Goal: Communication & Community: Answer question/provide support

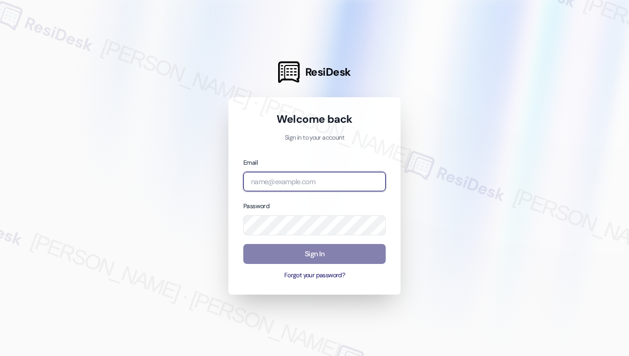
click at [331, 182] on input "email" at bounding box center [314, 182] width 142 height 20
type input "automated-surveys-park_properties-[PERSON_NAME].roles@park_[DOMAIN_NAME]"
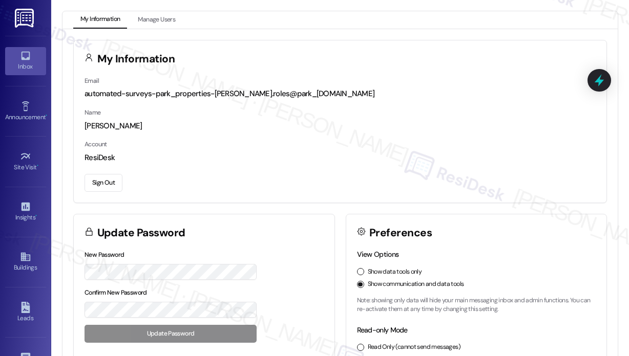
click at [32, 62] on div "Inbox" at bounding box center [25, 66] width 51 height 10
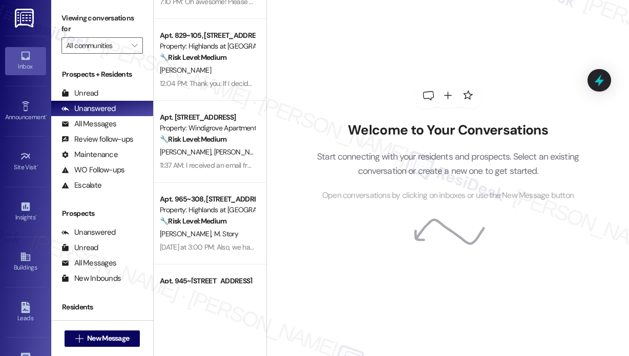
scroll to position [409, 0]
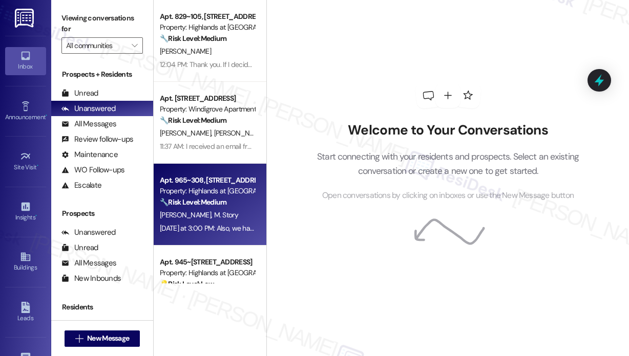
click at [223, 205] on strong "🔧 Risk Level: Medium" at bounding box center [193, 202] width 67 height 9
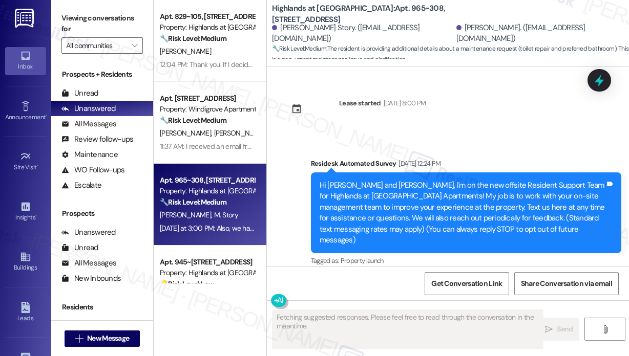
scroll to position [13610, 0]
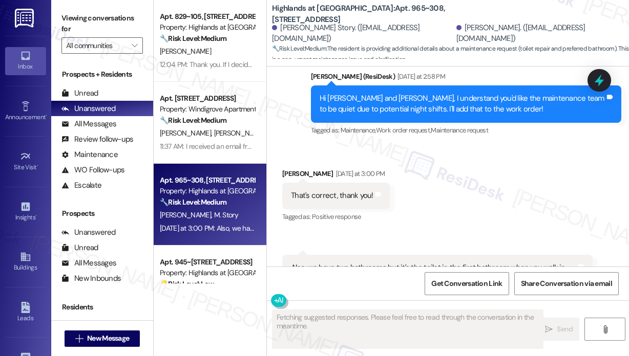
click at [520, 145] on div "Received via SMS [PERSON_NAME] [DATE] at 3:00 PM That's correct, thank you! Tag…" at bounding box center [448, 245] width 362 height 200
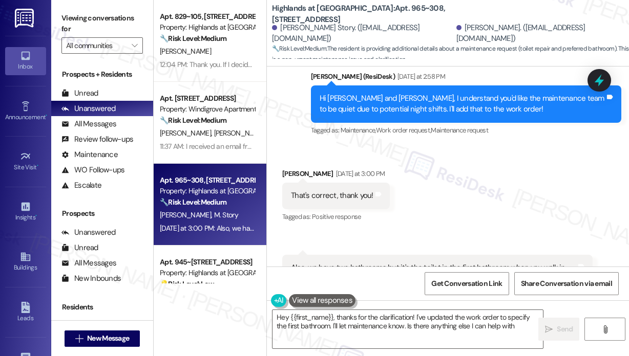
type textarea "Hey {{first_name}}, thanks for the clarification! I've updated the work order t…"
click at [478, 145] on div "Received via SMS [PERSON_NAME] [DATE] at 3:00 PM That's correct, thank you! Tag…" at bounding box center [448, 245] width 362 height 200
click at [464, 332] on textarea "Hey {{first_name}}, thanks for the clarification! I've updated the work order t…" at bounding box center [407, 329] width 270 height 38
click at [483, 145] on div "Received via SMS [PERSON_NAME] [DATE] at 3:00 PM That's correct, thank you! Tag…" at bounding box center [448, 245] width 362 height 200
click at [595, 81] on icon at bounding box center [598, 80] width 17 height 17
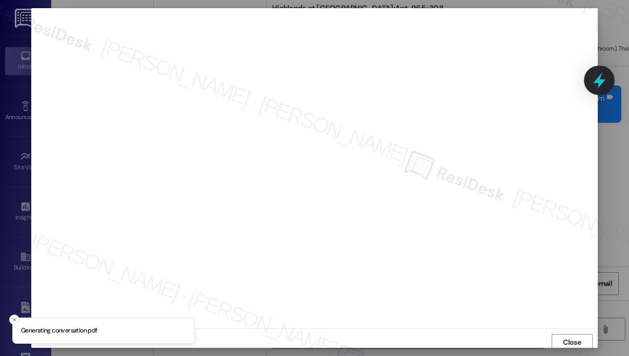
scroll to position [3, 0]
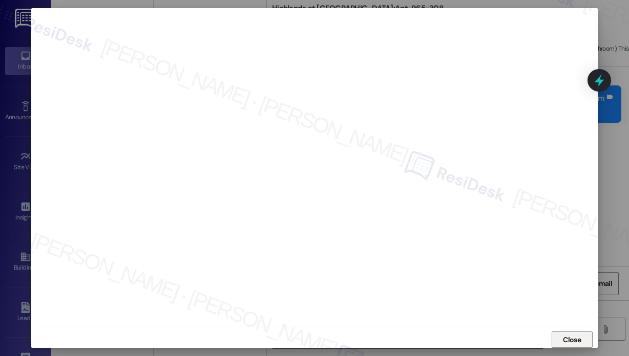
click at [567, 338] on span "Close" at bounding box center [572, 340] width 18 height 11
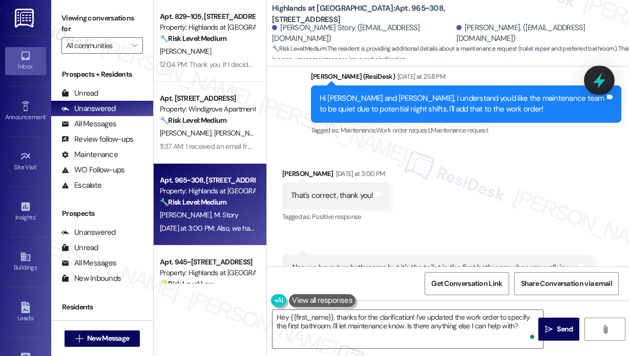
click at [601, 84] on icon at bounding box center [598, 80] width 17 height 17
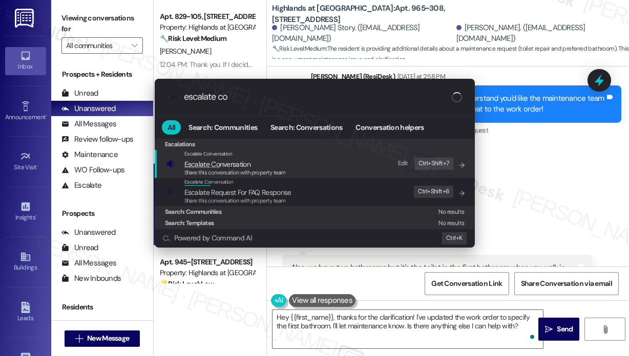
type input "escalate con"
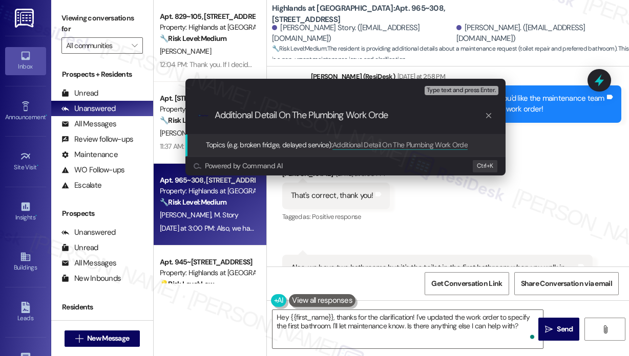
type input "Additional Detail On The Plumbing Work Order"
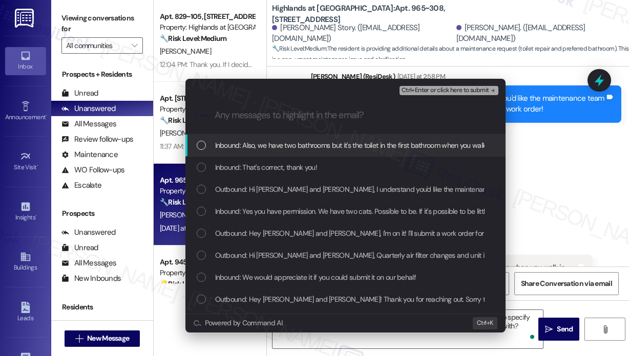
click at [398, 144] on span "Inbound: Also, we have two bathrooms but it's the toilet in the first bathroom …" at bounding box center [376, 145] width 323 height 11
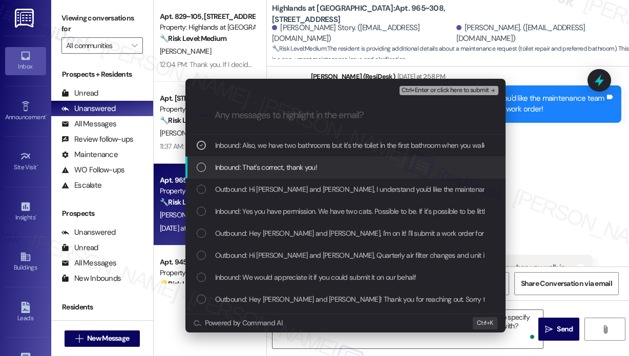
click at [370, 167] on div "Inbound: That's correct, thank you!" at bounding box center [346, 167] width 299 height 11
click at [372, 165] on div "Inbound: That's correct, thank you!" at bounding box center [346, 167] width 299 height 11
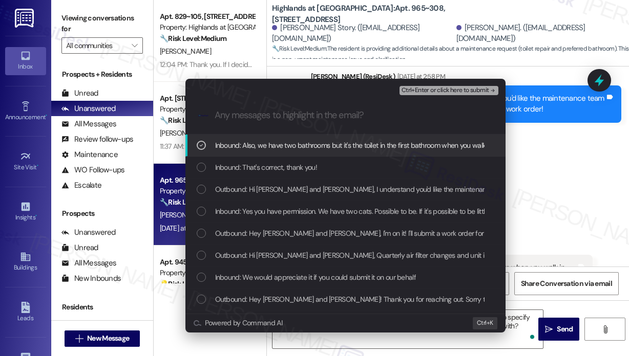
click at [426, 92] on span "Ctrl+Enter or click here to submit" at bounding box center [445, 90] width 88 height 7
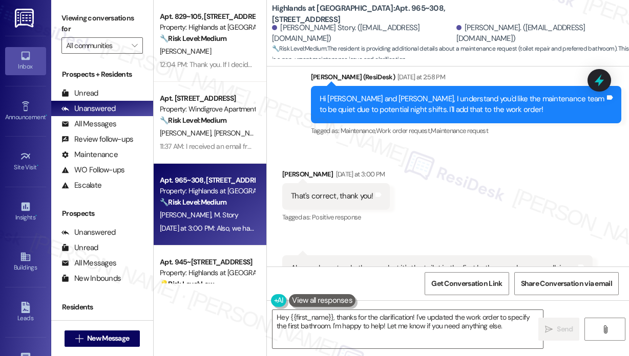
scroll to position [13610, 0]
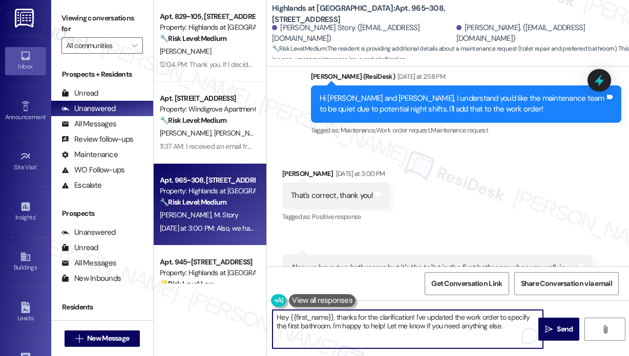
click at [489, 329] on textarea "Hey {{first_name}}, thanks for the clarification! I've updated the work order t…" at bounding box center [407, 329] width 270 height 38
click at [508, 326] on textarea "Hey {{first_name}}, thanks for the clarification! I've updated the work order t…" at bounding box center [407, 329] width 270 height 38
click at [450, 317] on textarea "Hey {{first_name}}, thanks for the clarification! I've updated the work order t…" at bounding box center [407, 329] width 270 height 38
type textarea "Hey {{first_name}}, thanks for the clarification! I've sent a message to the si…"
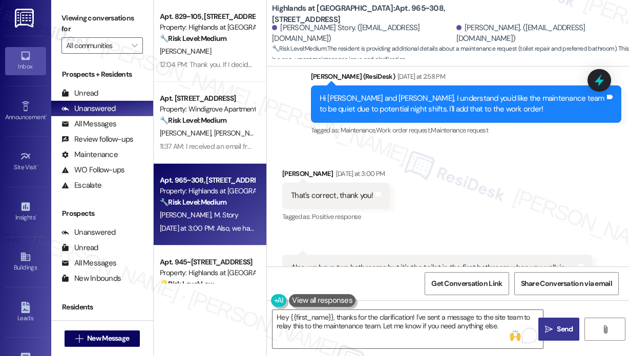
click at [555, 331] on span "Send" at bounding box center [564, 329] width 20 height 11
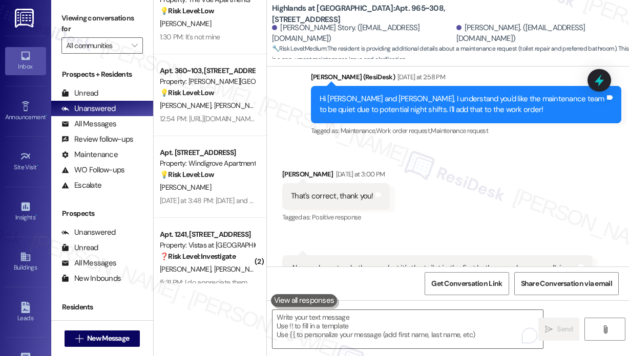
scroll to position [768, 0]
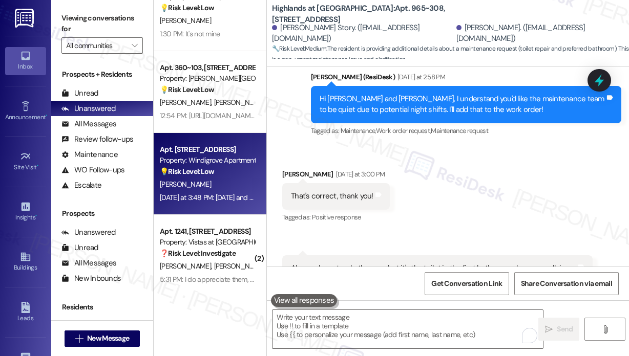
click at [208, 181] on div "[PERSON_NAME]" at bounding box center [207, 184] width 97 height 13
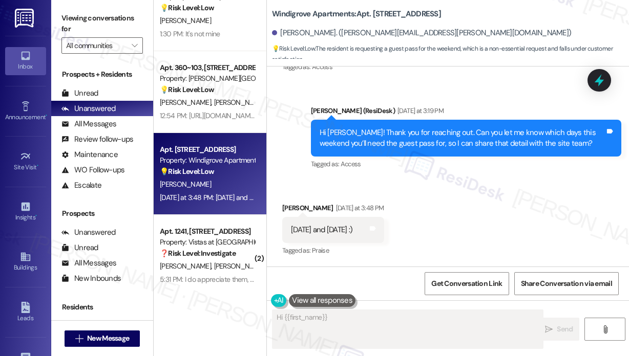
scroll to position [571, 0]
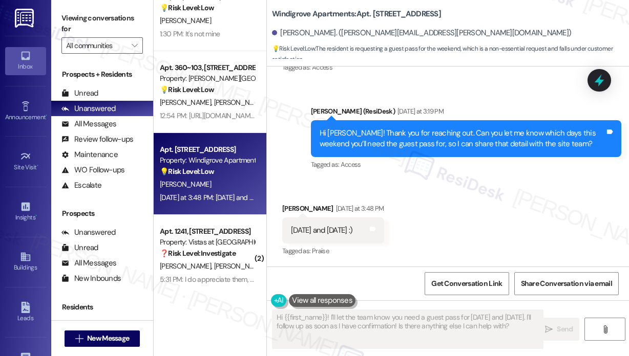
click at [451, 211] on div "Received via SMS [PERSON_NAME] [DATE] at 3:48 PM [DATE] and [DATE] :) Tags and …" at bounding box center [448, 223] width 362 height 87
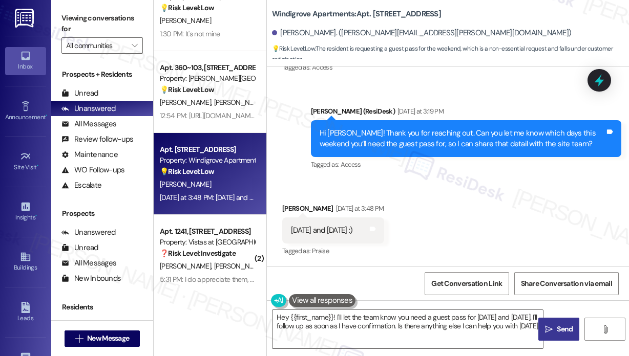
type textarea "Hey {{first_name}}! I'll let the team know you need a guest pass for [DATE] and…"
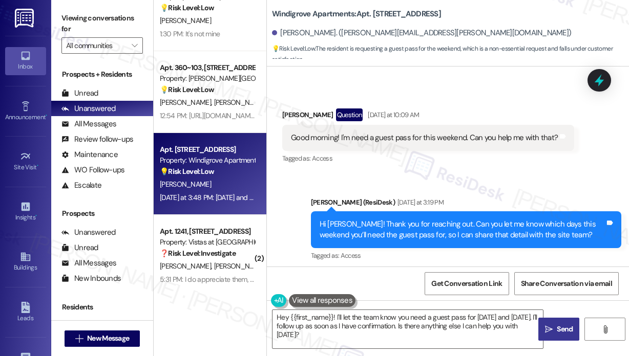
scroll to position [468, 0]
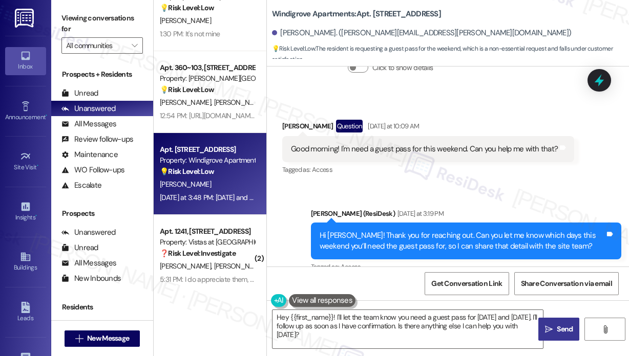
click at [419, 149] on div "Good morning! I'm need a guest pass for this weekend. Can you help me with that?" at bounding box center [424, 149] width 267 height 11
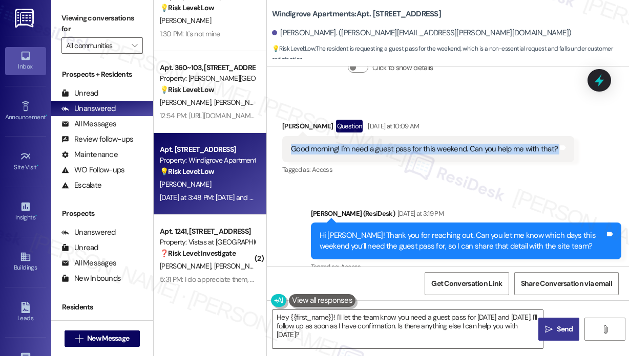
click at [419, 149] on div "Good morning! I'm need a guest pass for this weekend. Can you help me with that?" at bounding box center [424, 149] width 267 height 11
click at [415, 149] on div "Good morning! I'm need a guest pass for this weekend. Can you help me with that?" at bounding box center [424, 149] width 267 height 11
drag, startPoint x: 339, startPoint y: 149, endPoint x: 554, endPoint y: 156, distance: 214.6
click at [554, 156] on div "Good morning! I'm need a guest pass for this weekend. Can you help me with that…" at bounding box center [428, 149] width 292 height 26
copy div "I'm need a guest pass for this weekend. Can you help me with that? Tags and not…"
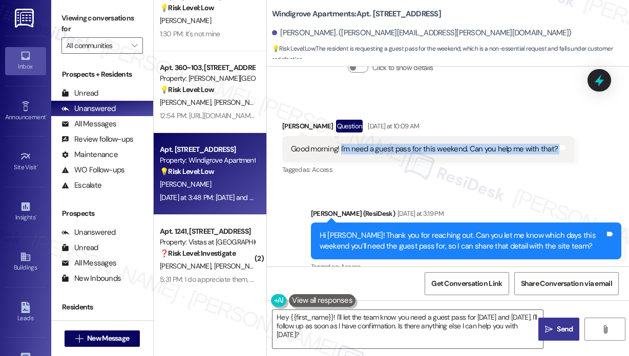
copy div "I'm need a guest pass for this weekend. Can you help me with that? Tags and not…"
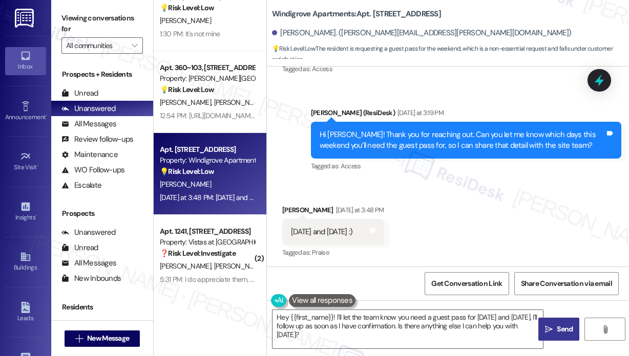
scroll to position [571, 0]
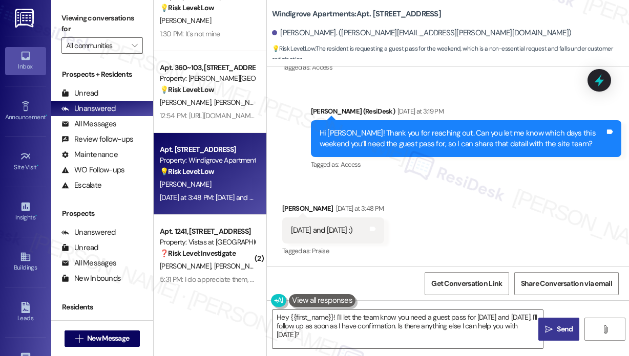
click at [343, 231] on div "[DATE] and [DATE] :)" at bounding box center [321, 230] width 61 height 11
copy div "[DATE] and [DATE] :) Tags and notes"
click at [485, 175] on div "Sent via SMS [PERSON_NAME] (ResiDesk) [DATE] at 3:19 PM Hi [PERSON_NAME]! Thank…" at bounding box center [466, 139] width 326 height 82
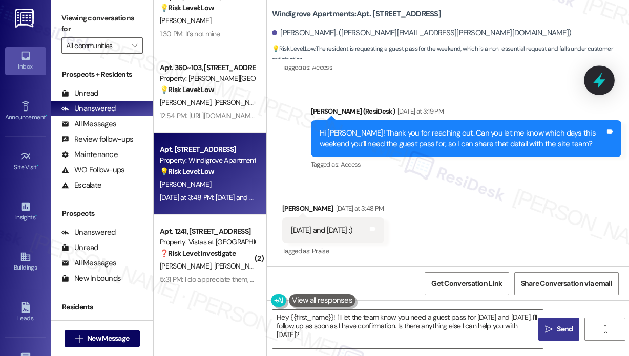
click at [602, 78] on icon at bounding box center [598, 80] width 17 height 17
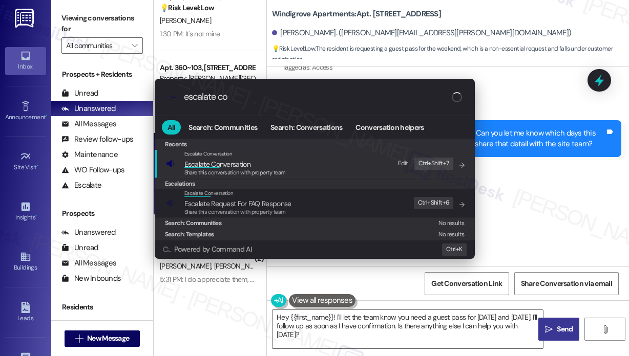
type input "escalate con"
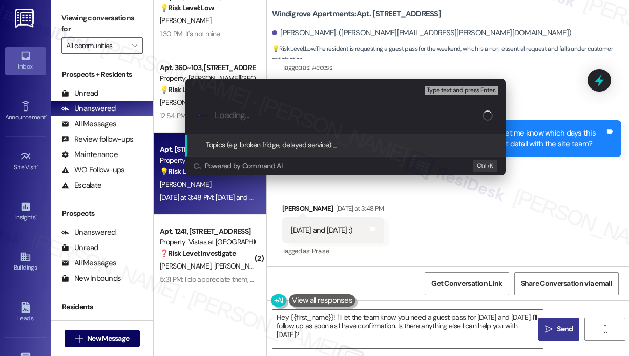
paste input "Request for Guest Pass This Weekend ([DATE] & [DATE])"
type input "Request for Guest Pass This Weekend ([DATE] & [DATE])"
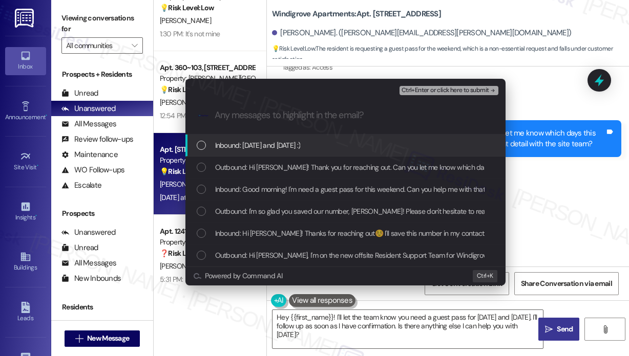
click at [327, 144] on div "Inbound: [DATE] and [DATE] :)" at bounding box center [346, 145] width 299 height 11
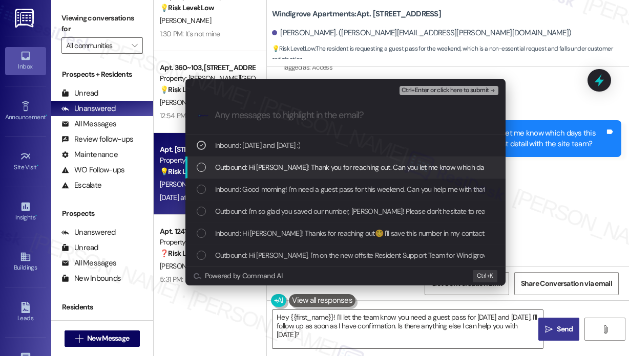
click at [323, 165] on span "Outbound: Hi [PERSON_NAME]! Thank you for reaching out. Can you let me know whi…" at bounding box center [484, 167] width 539 height 11
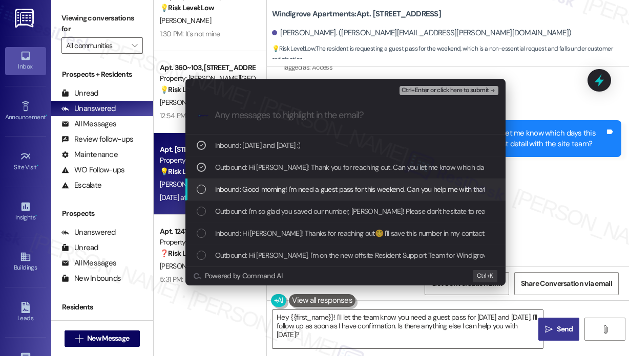
click at [334, 186] on span "Inbound: Good morning! I'm need a guest pass for this weekend. Can you help me …" at bounding box center [351, 189] width 273 height 11
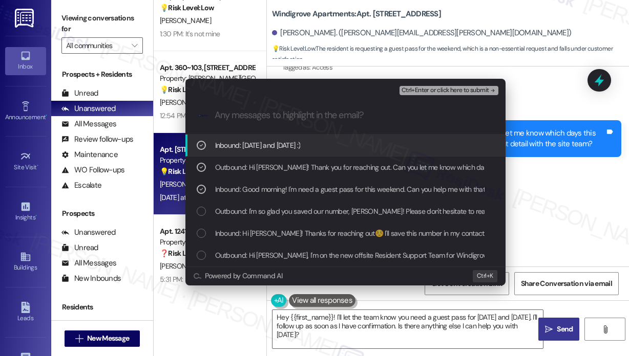
click at [426, 89] on span "Ctrl+Enter or click here to submit" at bounding box center [445, 90] width 88 height 7
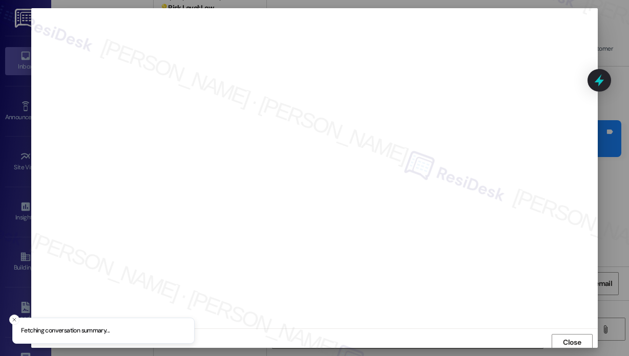
scroll to position [3, 0]
click at [563, 338] on span "Close" at bounding box center [572, 340] width 18 height 11
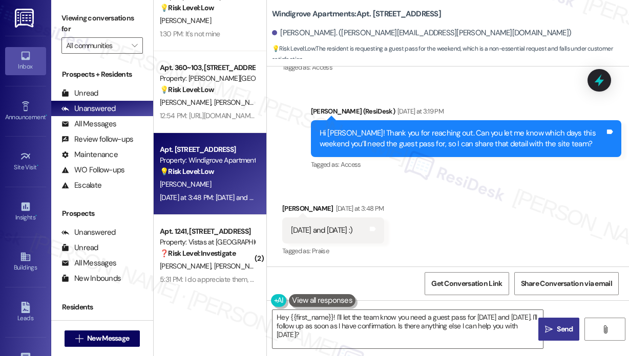
click at [603, 80] on icon at bounding box center [598, 80] width 9 height 12
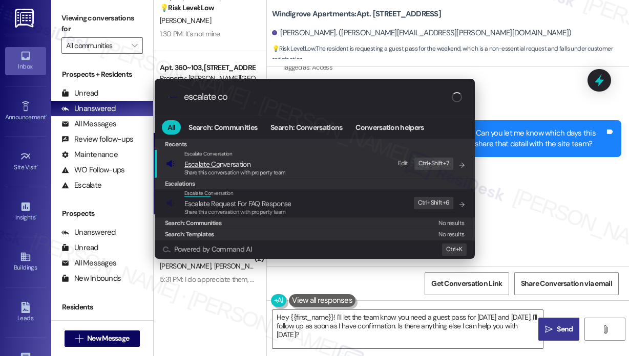
type input "escalate con"
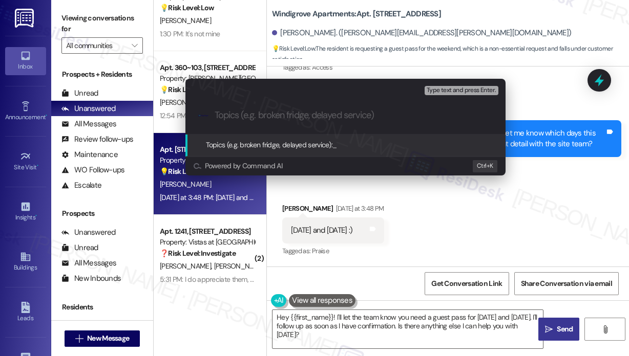
paste input "Request for Guest Pass This Weekend ([DATE] & [DATE])"
type input "Request for Guest Pass This Weekend ([DATE] & [DATE])"
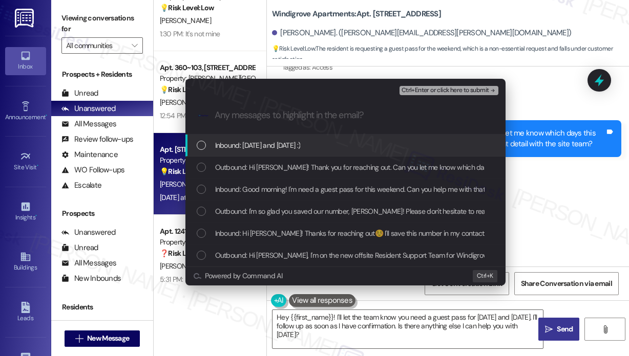
click at [325, 149] on div "Inbound: [DATE] and [DATE] :)" at bounding box center [346, 145] width 299 height 11
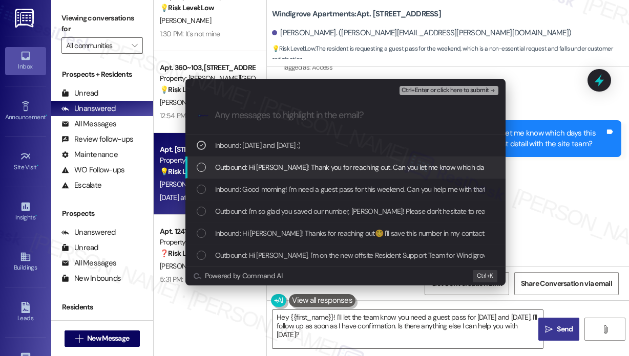
click at [323, 163] on span "Outbound: Hi [PERSON_NAME]! Thank you for reaching out. Can you let me know whi…" at bounding box center [484, 167] width 539 height 11
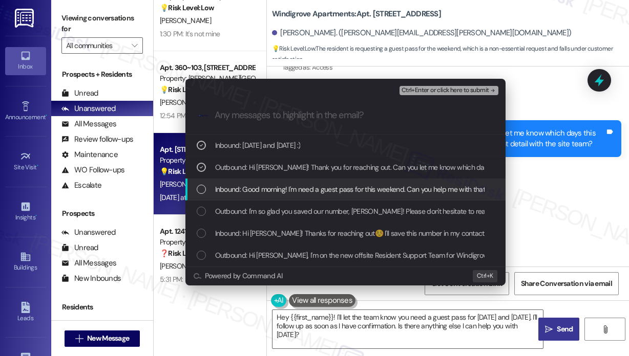
click at [328, 190] on span "Inbound: Good morning! I'm need a guest pass for this weekend. Can you help me …" at bounding box center [351, 189] width 273 height 11
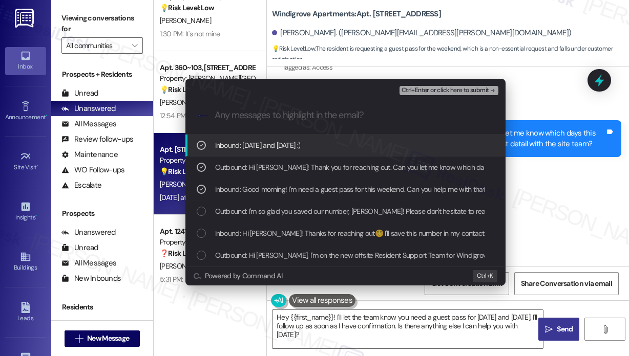
click at [433, 92] on span "Ctrl+Enter or click here to submit" at bounding box center [445, 90] width 88 height 7
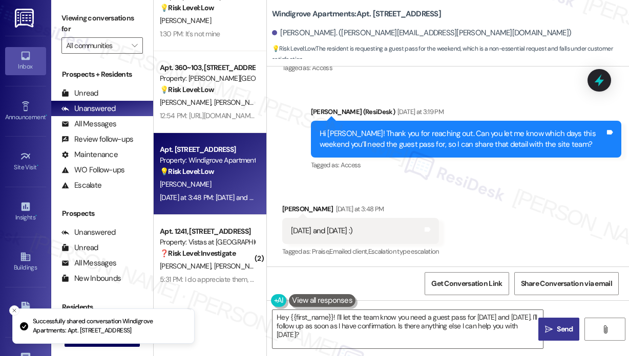
scroll to position [571, 0]
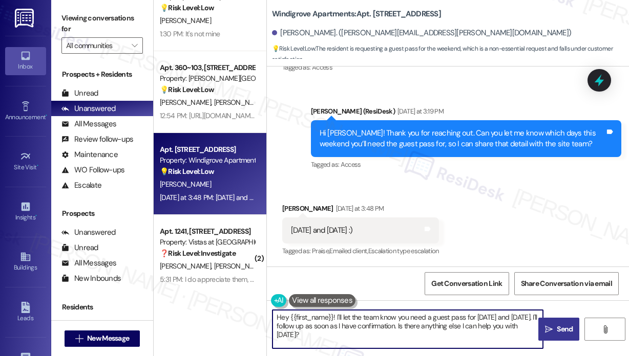
drag, startPoint x: 426, startPoint y: 326, endPoint x: 434, endPoint y: 349, distance: 24.8
click at [434, 349] on div "Hey {{first_name}}! I'll let the team know you need a guest pass for [DATE] and…" at bounding box center [448, 338] width 362 height 77
type textarea "Hey {{first_name}}! I'll let the team know you need a guest pass for [DATE] and…"
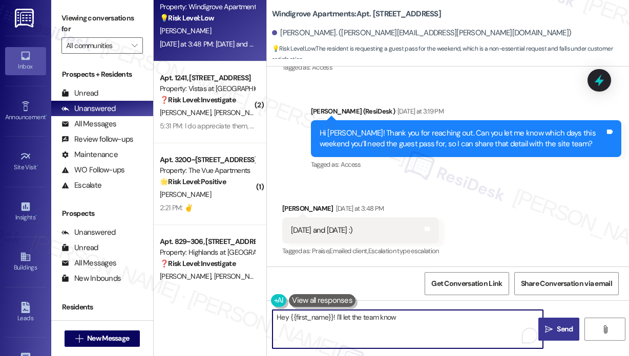
scroll to position [570, 0]
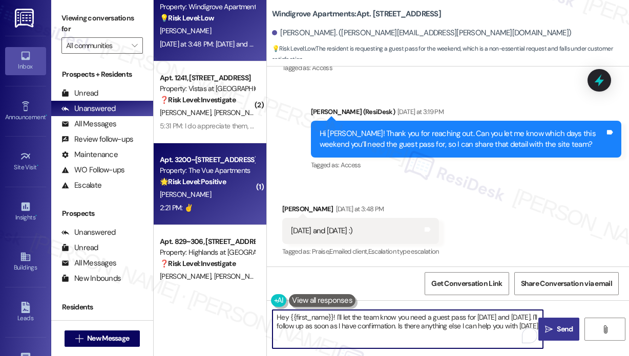
type textarea "Hey {{first_name}}! I'll let the team know you need a guest pass for [DATE] and…"
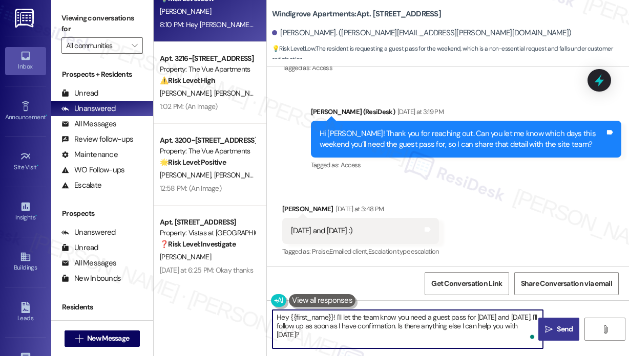
scroll to position [1354, 0]
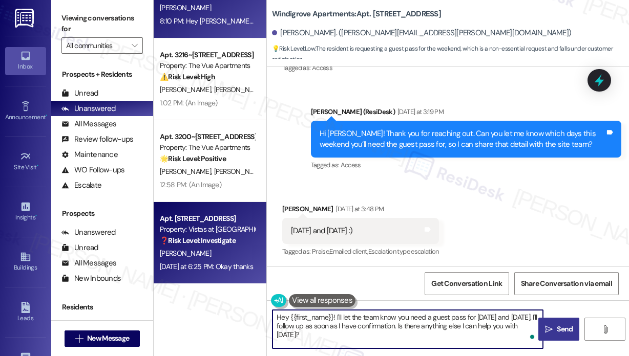
click at [220, 235] on div "❓ Risk Level: Investigate" at bounding box center [207, 240] width 95 height 11
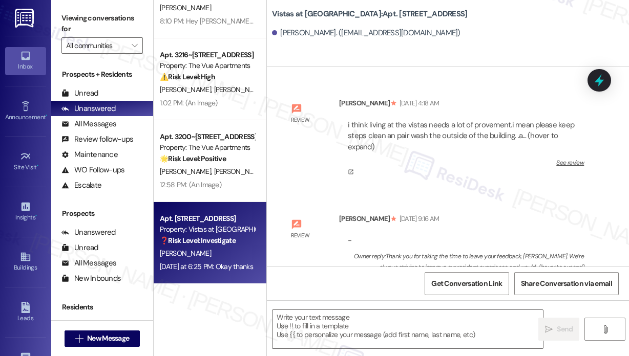
scroll to position [12208, 0]
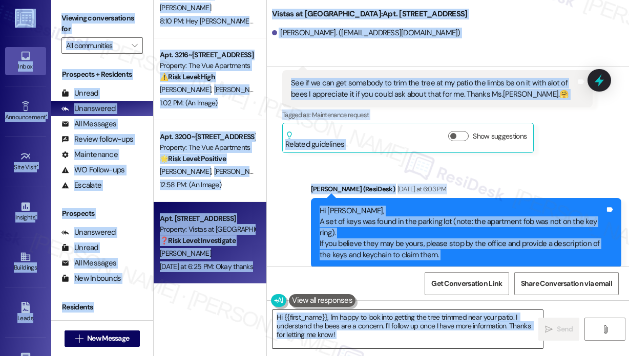
click at [381, 335] on textarea "Hi {{first_name}}, I'm happy to look into getting the tree trimmed near your pa…" at bounding box center [407, 329] width 270 height 38
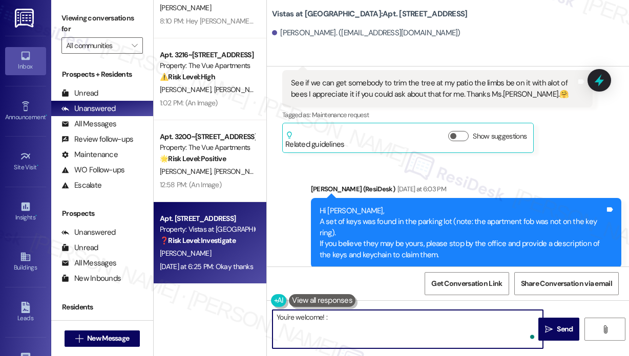
type textarea "You're welcome! :)"
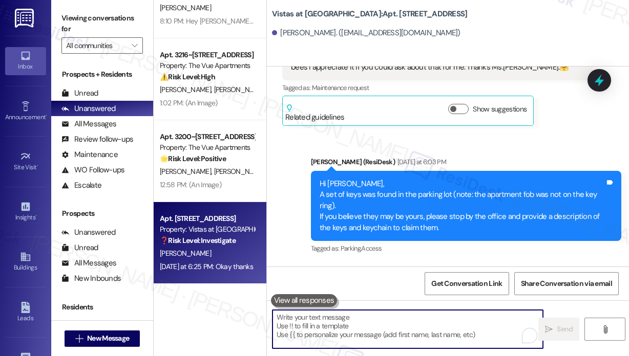
scroll to position [12280, 0]
